Goal: Transaction & Acquisition: Purchase product/service

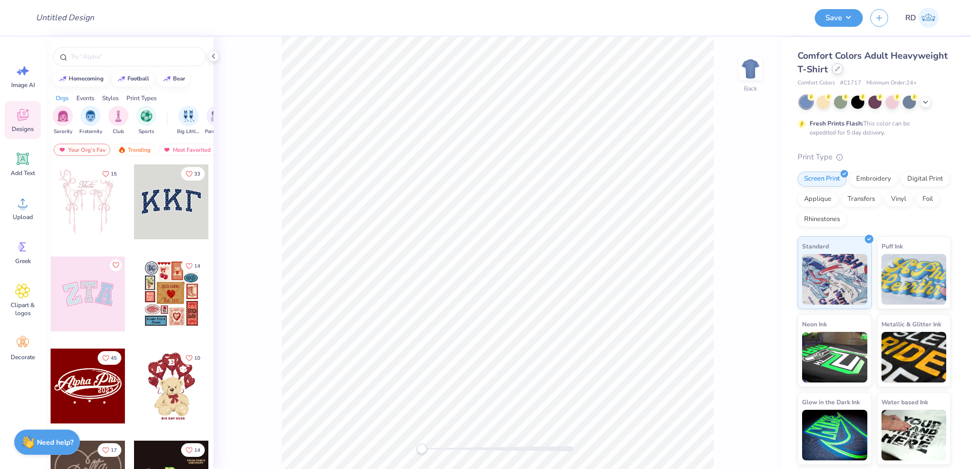
click at [835, 73] on div at bounding box center [837, 68] width 11 height 11
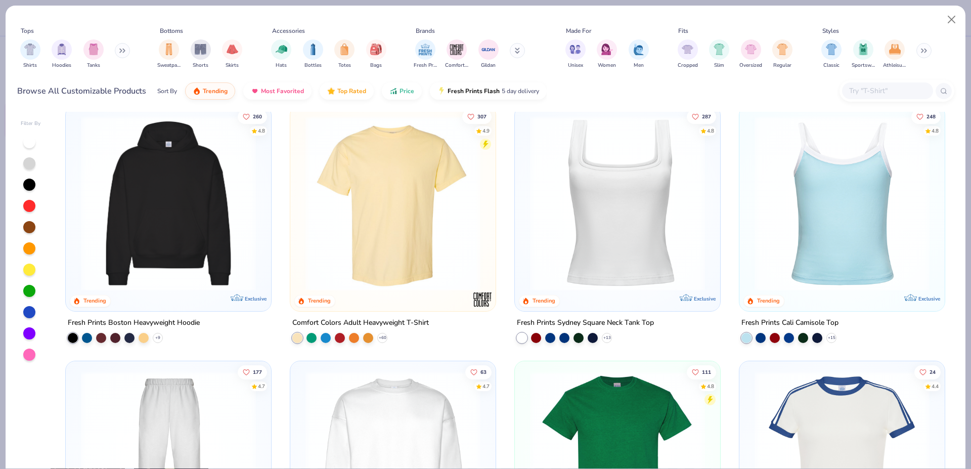
scroll to position [534, 0]
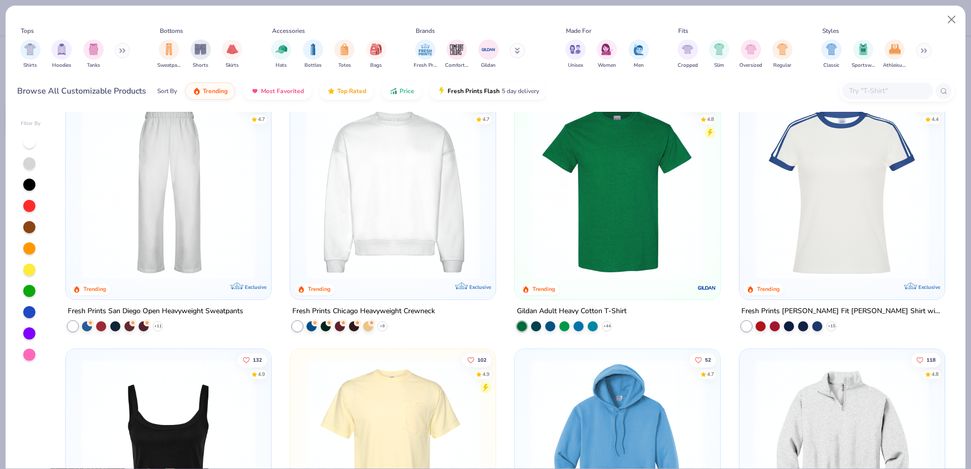
click at [26, 165] on div at bounding box center [29, 163] width 12 height 12
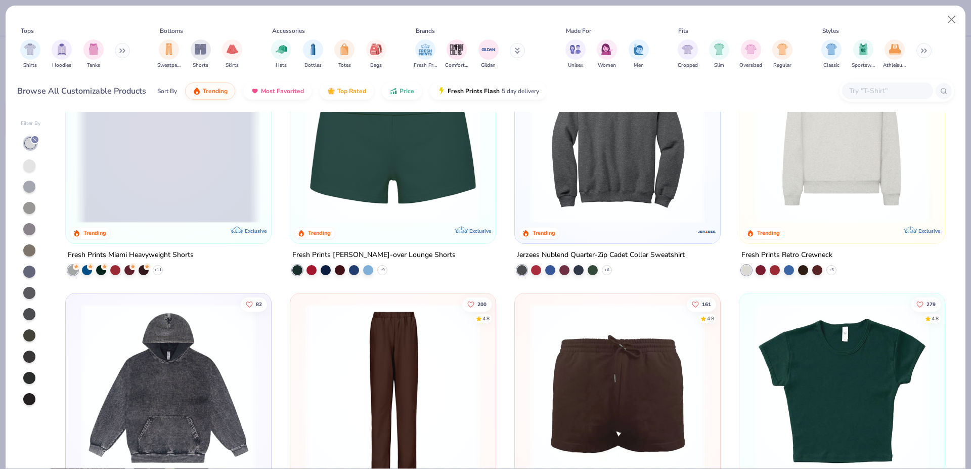
scroll to position [868, 0]
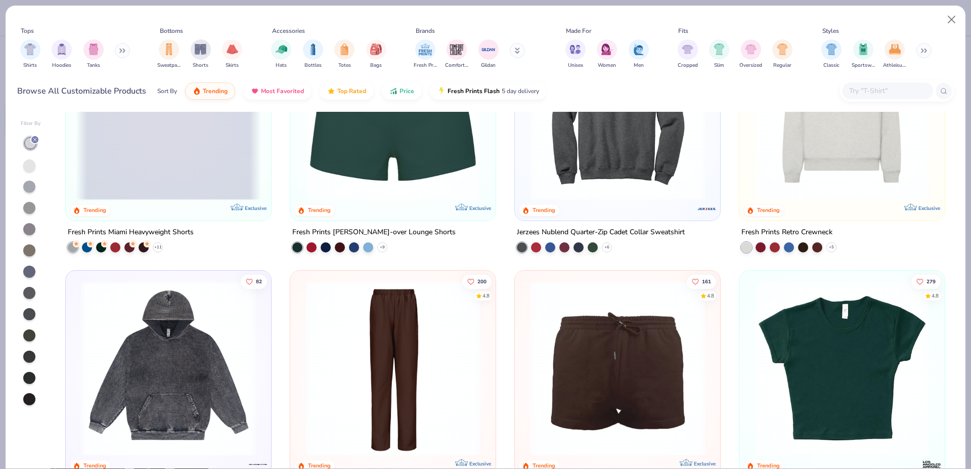
click at [815, 148] on img at bounding box center [841, 112] width 185 height 175
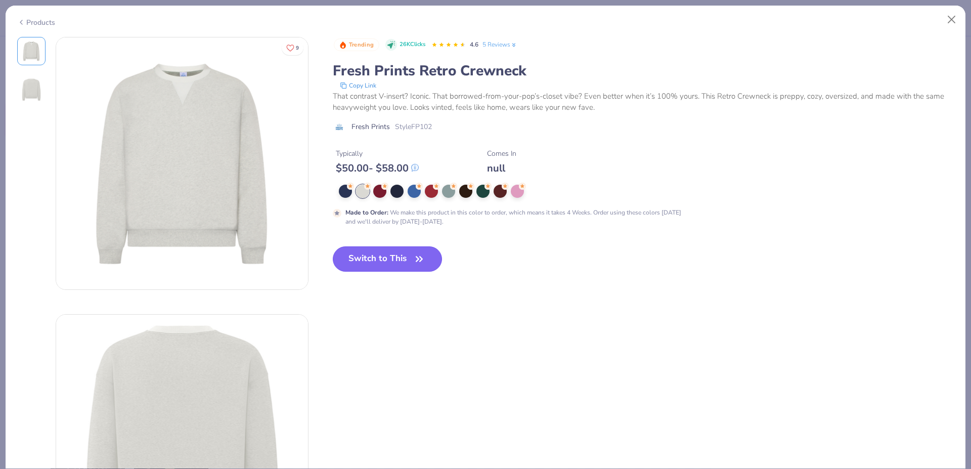
click at [380, 253] on button "Switch to This" at bounding box center [388, 258] width 110 height 25
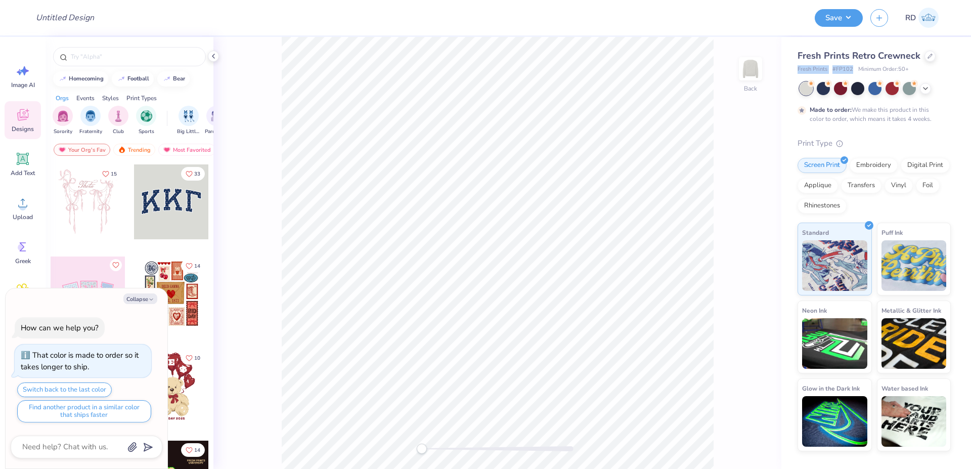
drag, startPoint x: 796, startPoint y: 67, endPoint x: 852, endPoint y: 66, distance: 56.1
click at [852, 66] on div "Fresh Prints Retro Crewneck Fresh Prints # FP102 Minimum Order: 50 + Made to or…" at bounding box center [876, 244] width 190 height 414
copy div "Fresh Prints # FP102"
type textarea "x"
